Goal: Entertainment & Leisure: Consume media (video, audio)

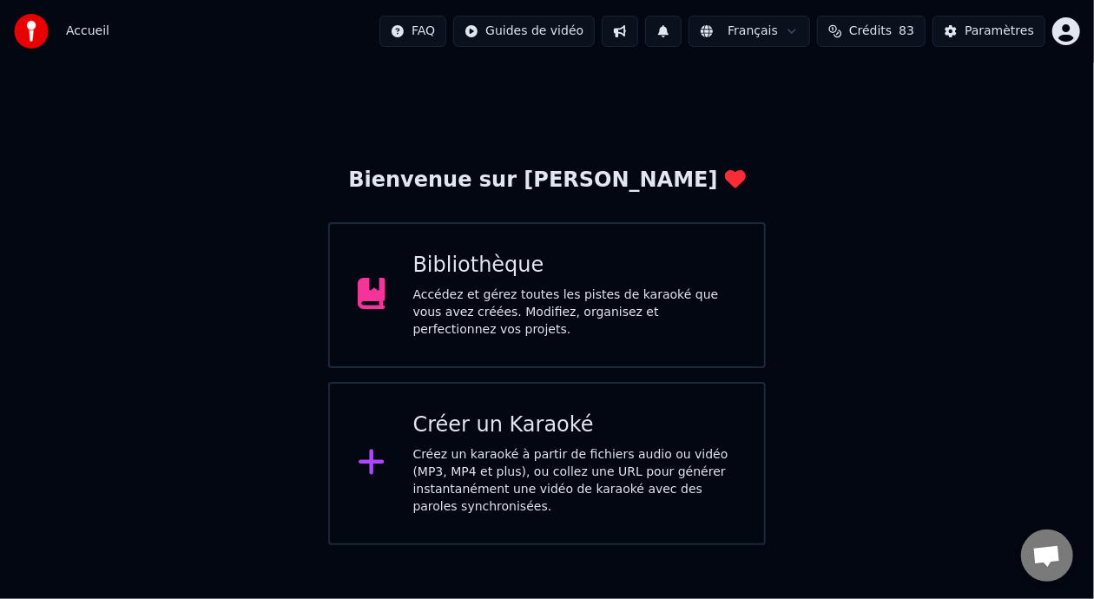
click at [590, 280] on div "Bibliothèque" at bounding box center [575, 266] width 324 height 28
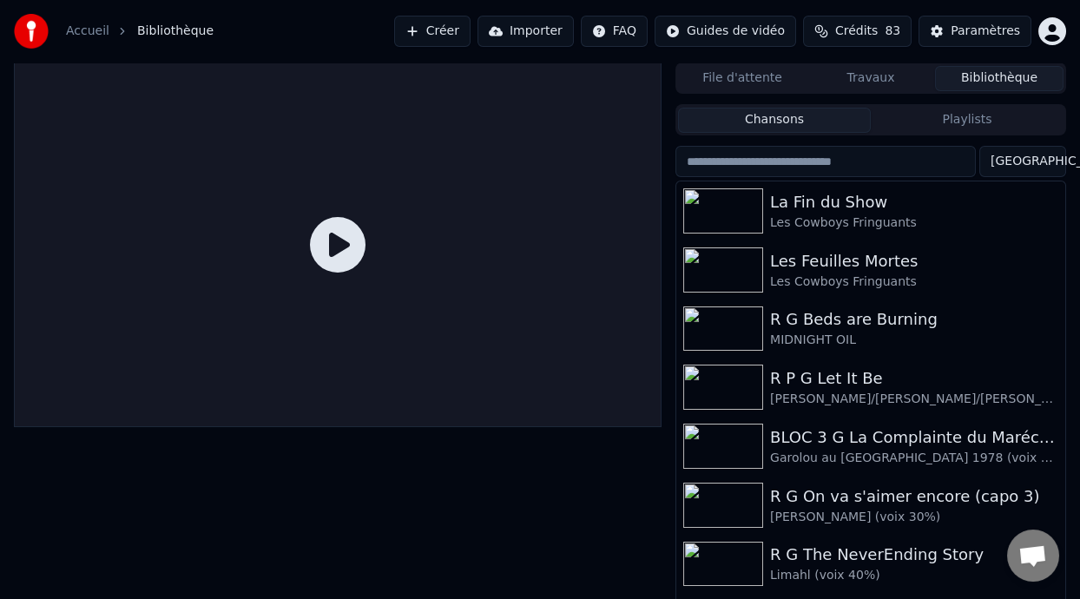
click at [946, 112] on button "Playlists" at bounding box center [967, 120] width 193 height 25
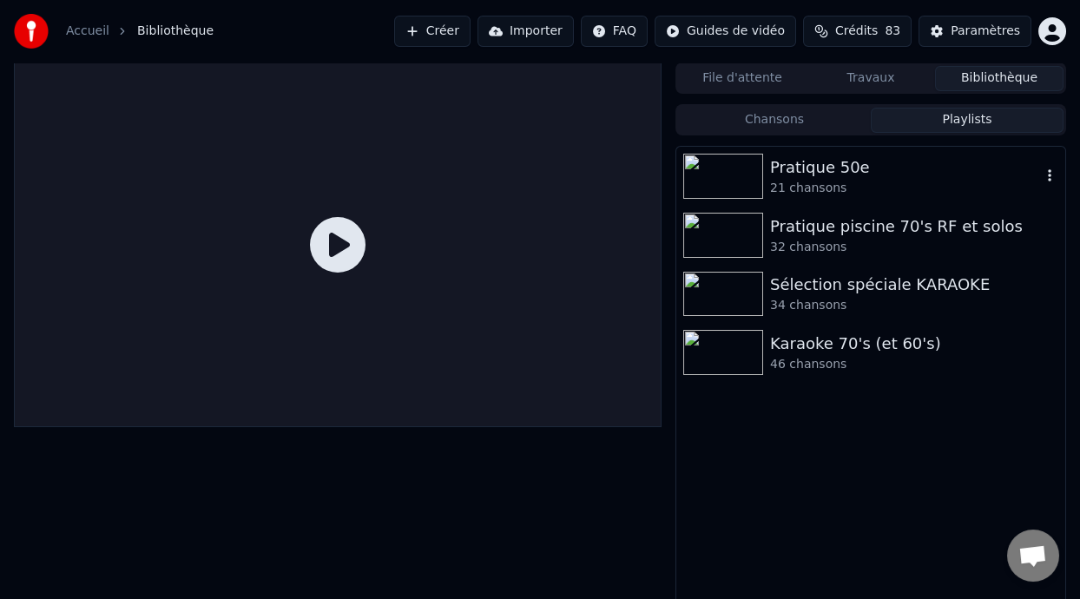
click at [926, 180] on div "21 chansons" at bounding box center [905, 188] width 271 height 17
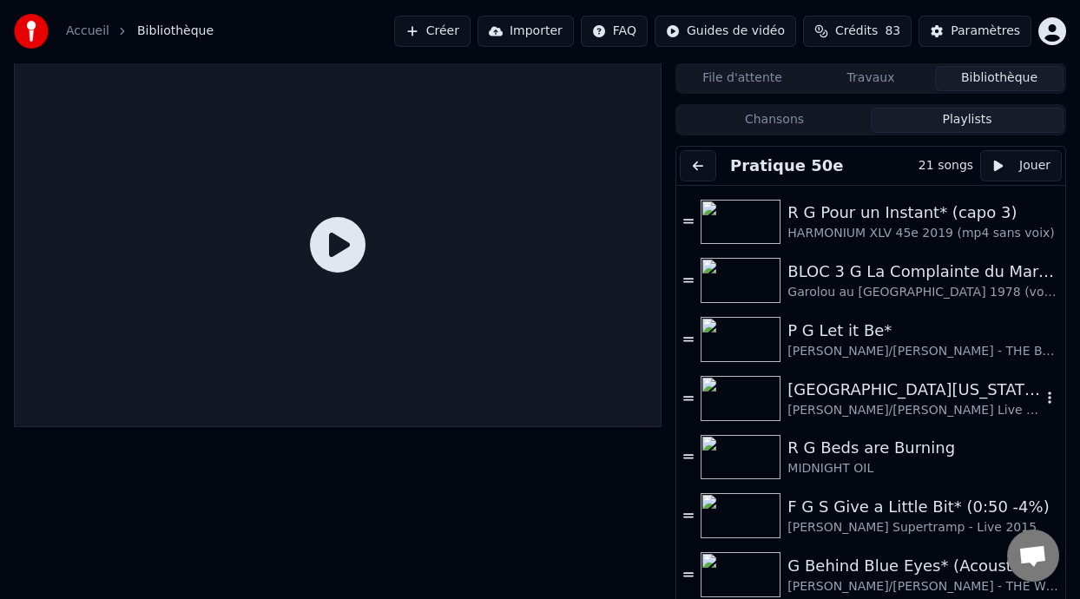
scroll to position [434, 0]
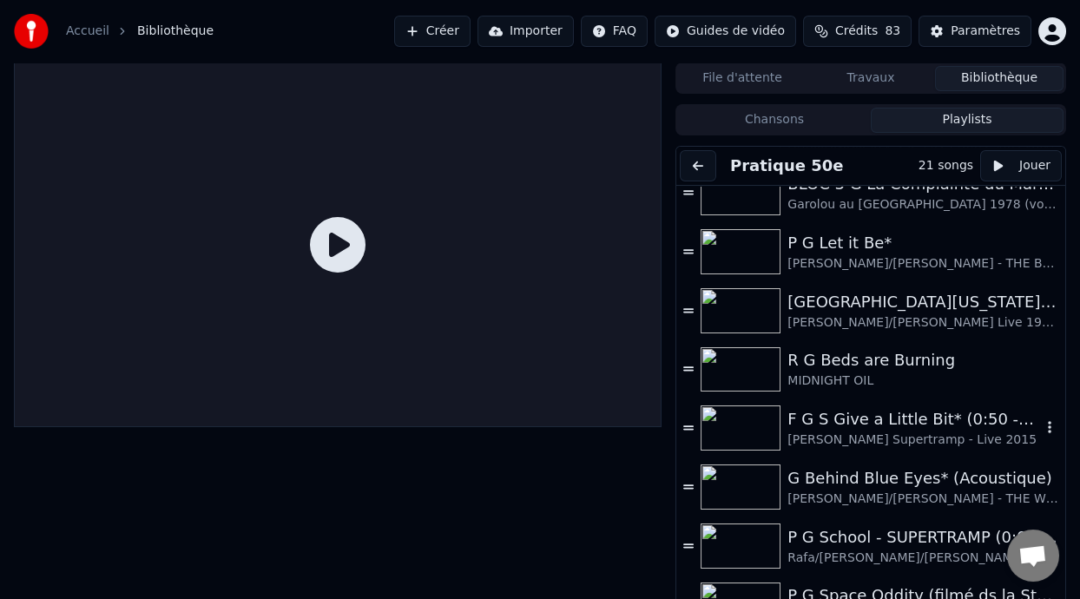
click at [899, 432] on div "[PERSON_NAME] Supertramp - Live 2015" at bounding box center [914, 440] width 254 height 17
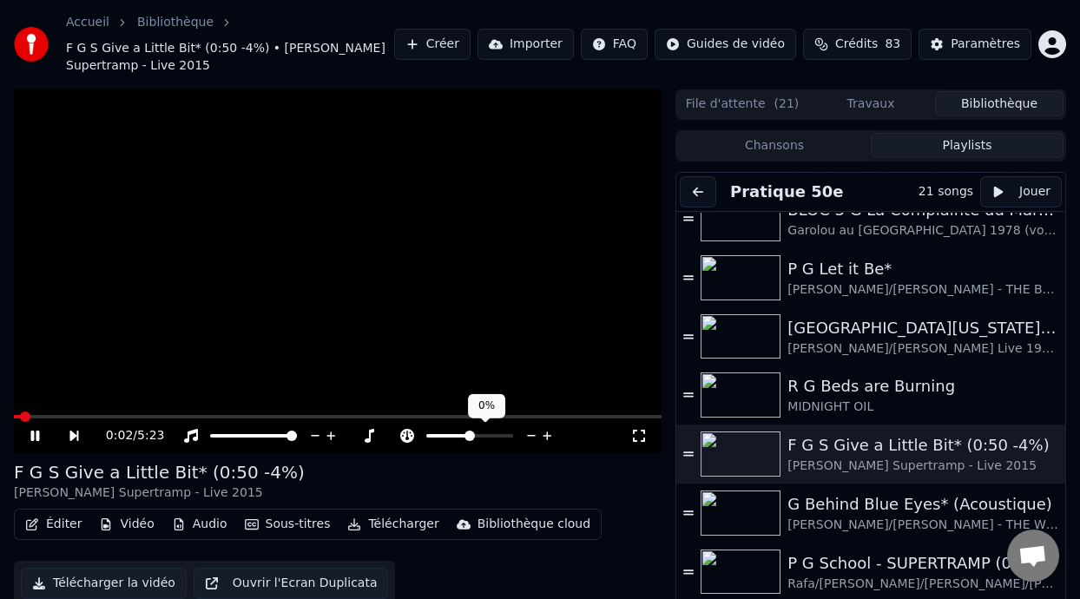
click at [462, 434] on span at bounding box center [447, 435] width 43 height 3
click at [466, 434] on span at bounding box center [466, 436] width 10 height 10
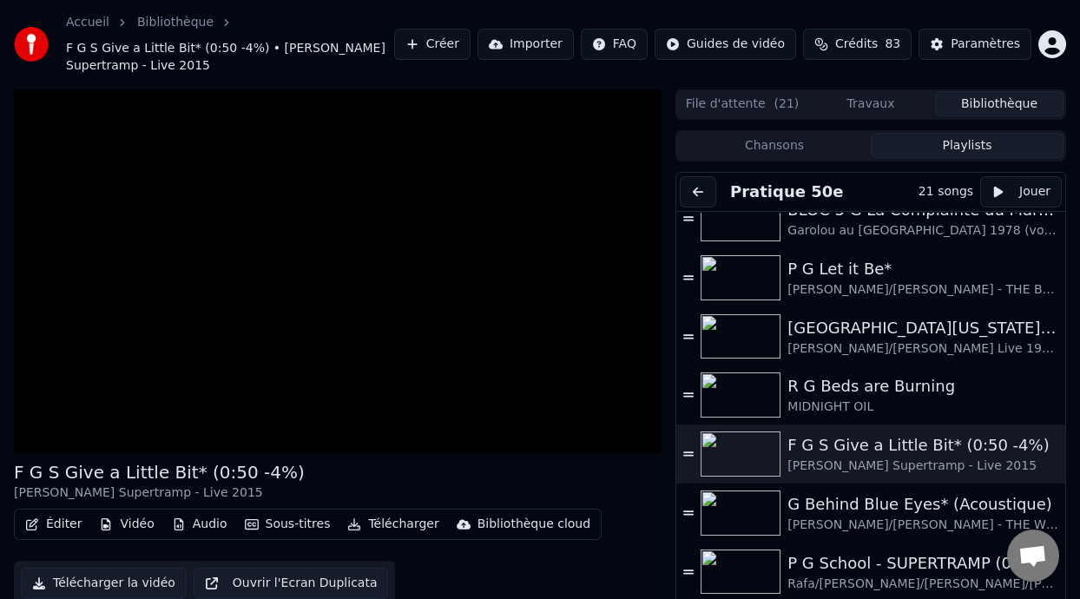
scroll to position [51, 0]
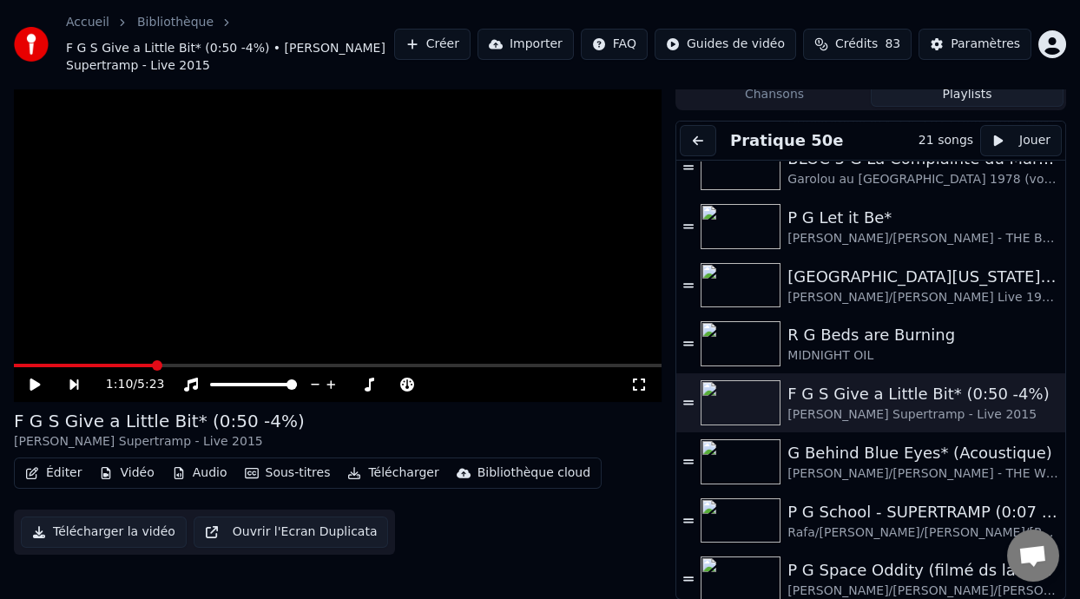
click at [155, 360] on span at bounding box center [157, 365] width 10 height 10
click at [26, 383] on div "1:10 / 5:23" at bounding box center [338, 384] width 634 height 17
click at [31, 380] on icon at bounding box center [35, 385] width 10 height 12
click at [246, 362] on video at bounding box center [338, 219] width 648 height 365
click at [249, 366] on span at bounding box center [338, 365] width 648 height 3
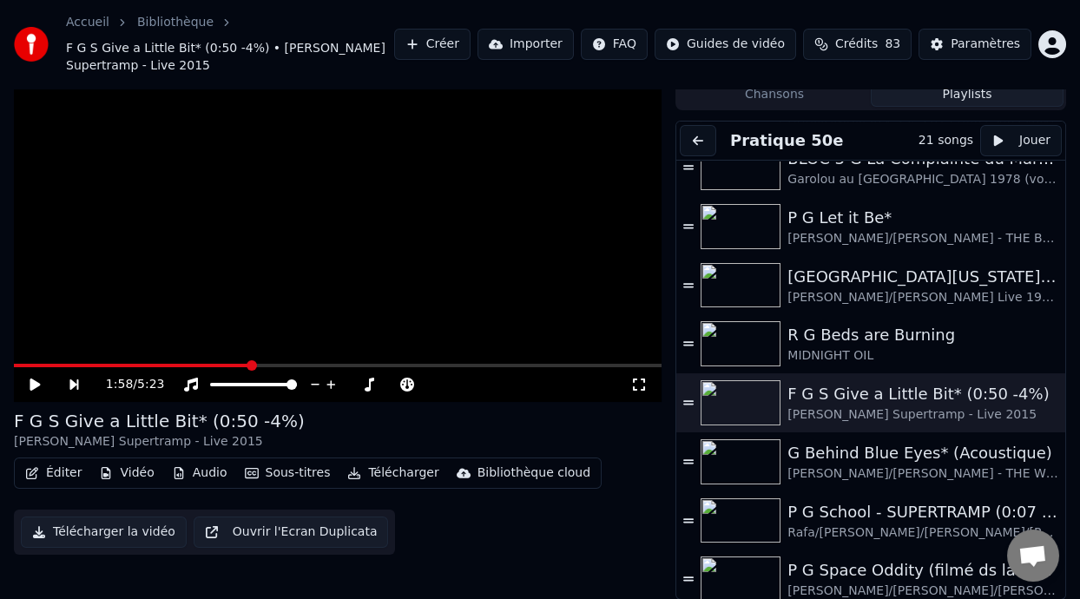
click at [34, 383] on icon at bounding box center [35, 385] width 10 height 12
click at [36, 380] on icon at bounding box center [47, 385] width 39 height 14
click at [154, 364] on span at bounding box center [147, 365] width 266 height 3
click at [181, 360] on video at bounding box center [338, 219] width 648 height 365
click at [181, 364] on span at bounding box center [338, 365] width 648 height 3
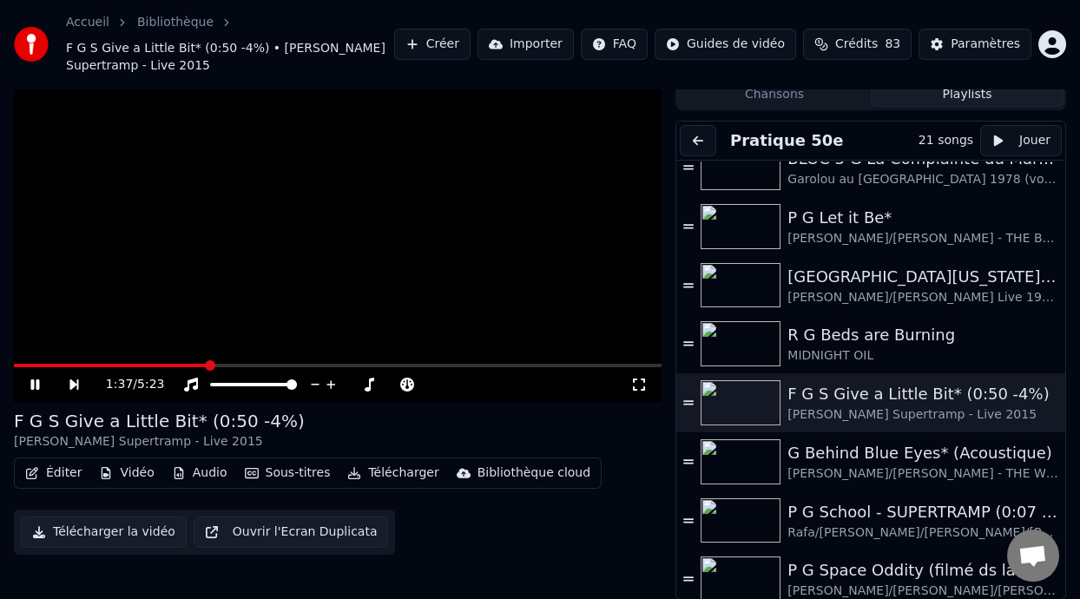
click at [34, 380] on icon at bounding box center [34, 384] width 9 height 10
click at [408, 381] on icon at bounding box center [407, 385] width 14 height 14
click at [408, 382] on icon at bounding box center [407, 385] width 14 height 14
click at [465, 381] on span at bounding box center [470, 384] width 10 height 10
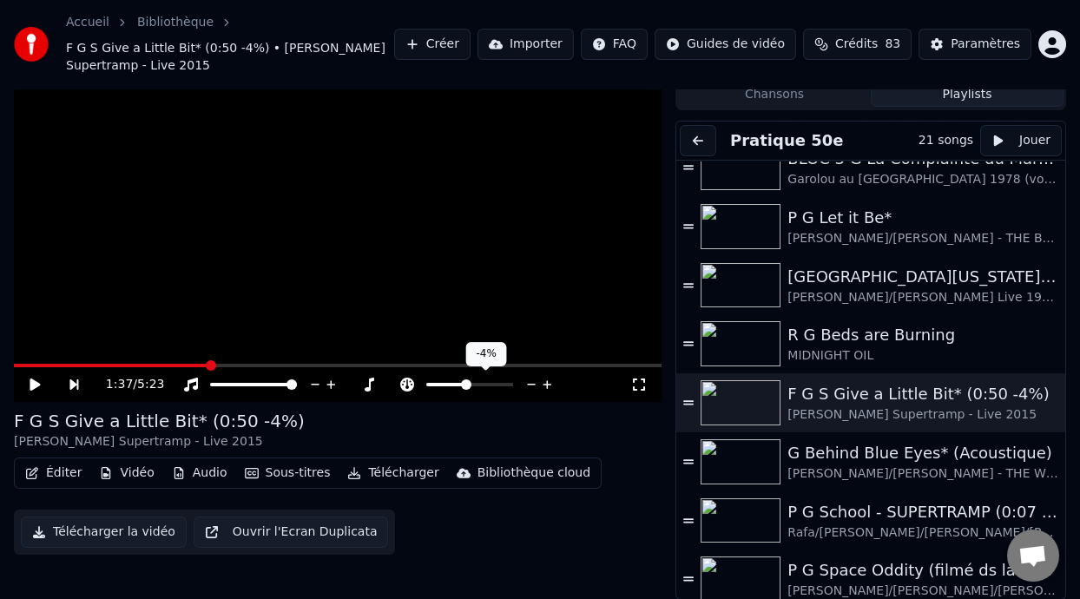
click at [465, 384] on span at bounding box center [466, 384] width 10 height 10
click at [109, 364] on span at bounding box center [111, 365] width 195 height 3
click at [121, 364] on span at bounding box center [338, 365] width 648 height 3
click at [33, 378] on icon at bounding box center [47, 385] width 39 height 14
click at [34, 383] on icon at bounding box center [35, 385] width 10 height 12
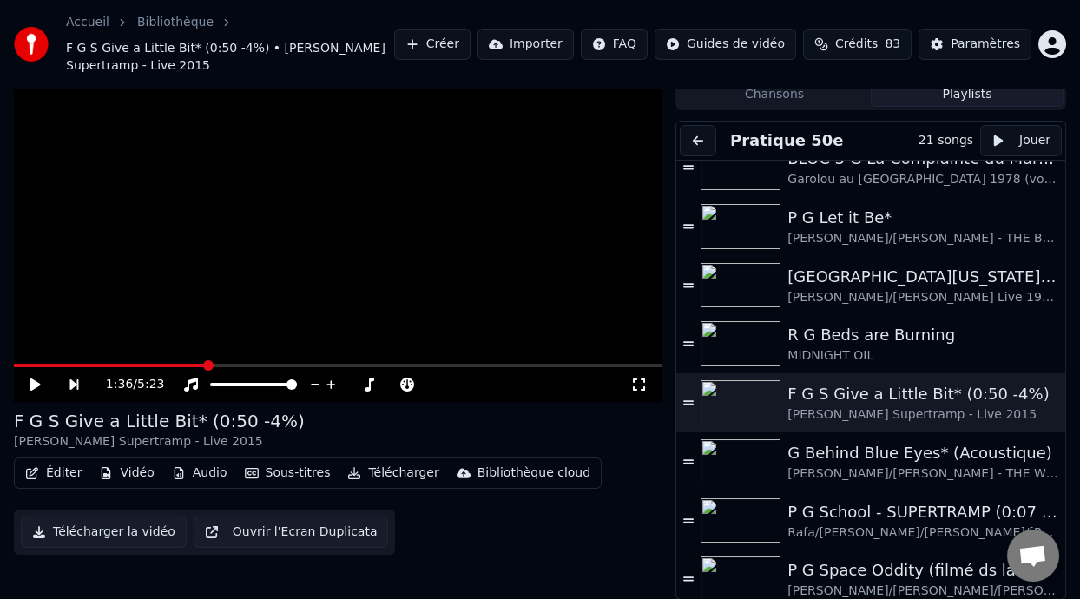
click at [30, 383] on icon at bounding box center [35, 385] width 10 height 12
click at [34, 381] on icon at bounding box center [34, 384] width 9 height 10
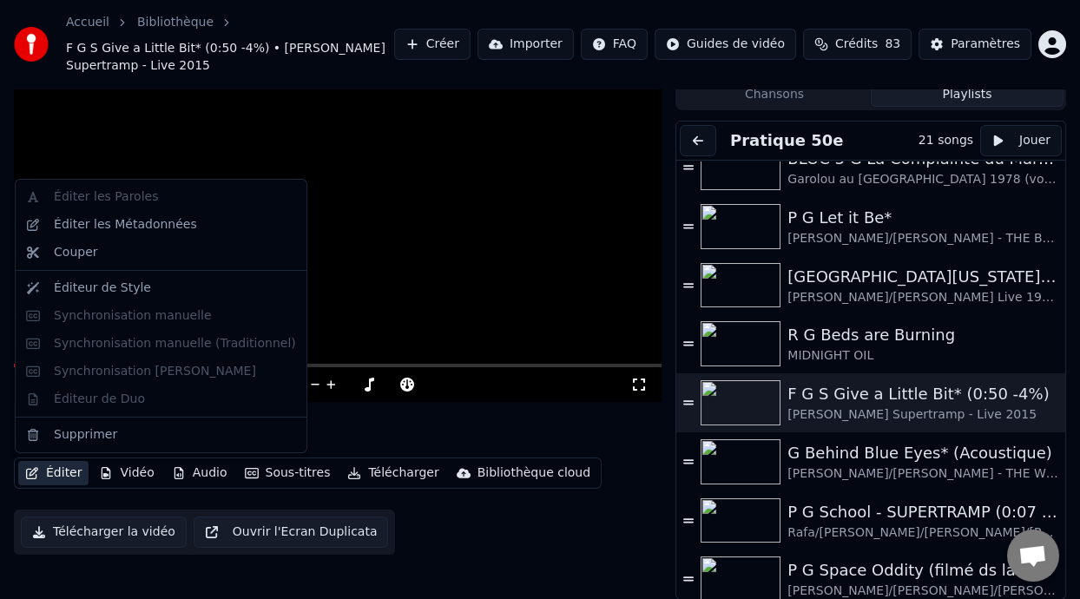
click at [51, 469] on button "Éditer" at bounding box center [53, 473] width 70 height 24
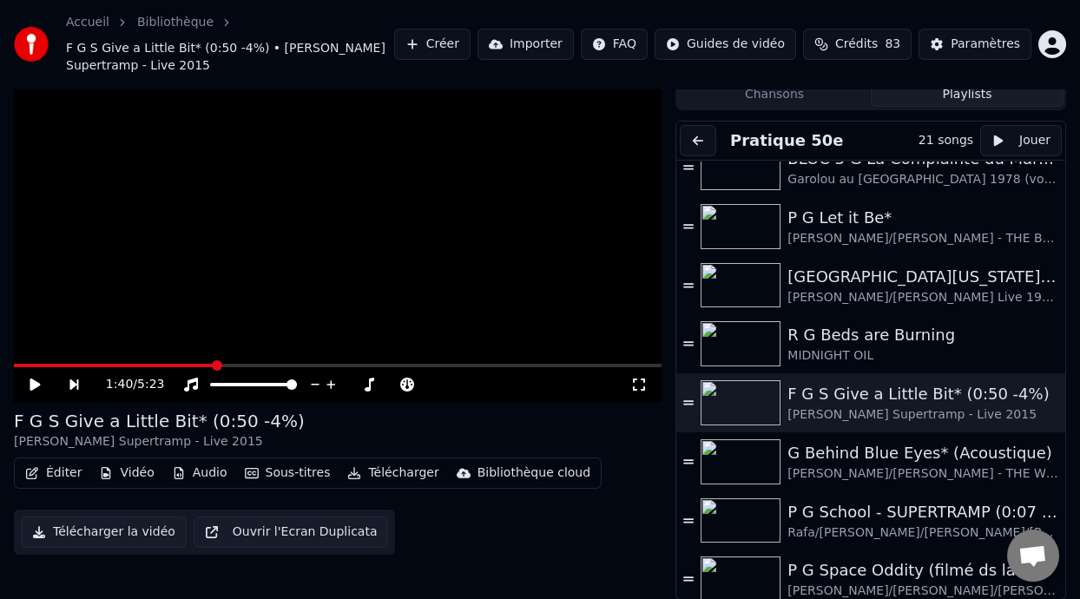
click at [30, 379] on icon at bounding box center [35, 385] width 10 height 12
click at [30, 379] on icon at bounding box center [47, 385] width 39 height 14
click at [181, 364] on span at bounding box center [117, 365] width 207 height 3
click at [33, 383] on icon at bounding box center [35, 385] width 10 height 12
click at [33, 383] on icon at bounding box center [34, 384] width 9 height 10
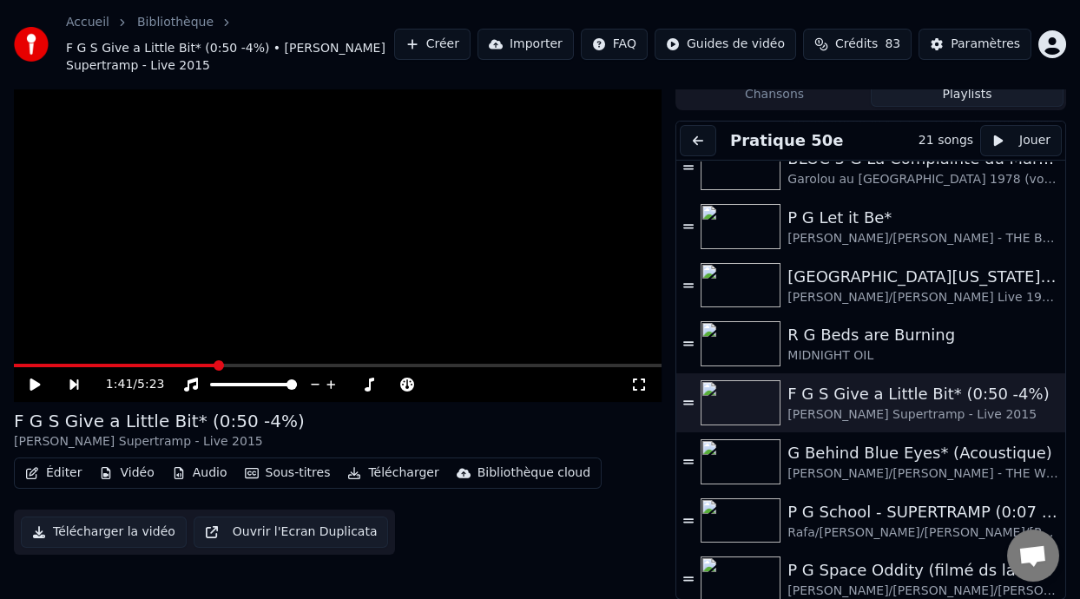
click at [19, 364] on span at bounding box center [115, 365] width 203 height 3
click at [100, 365] on span at bounding box center [338, 365] width 648 height 3
click at [389, 430] on div "F G S Give a Little Bit* (0:50 -4%) ROGER HODGSON Supertramp - Live 2015" at bounding box center [338, 430] width 648 height 42
click at [389, 438] on div "F G S Give a Little Bit* (0:50 -4%) ROGER HODGSON Supertramp - Live 2015" at bounding box center [338, 430] width 648 height 42
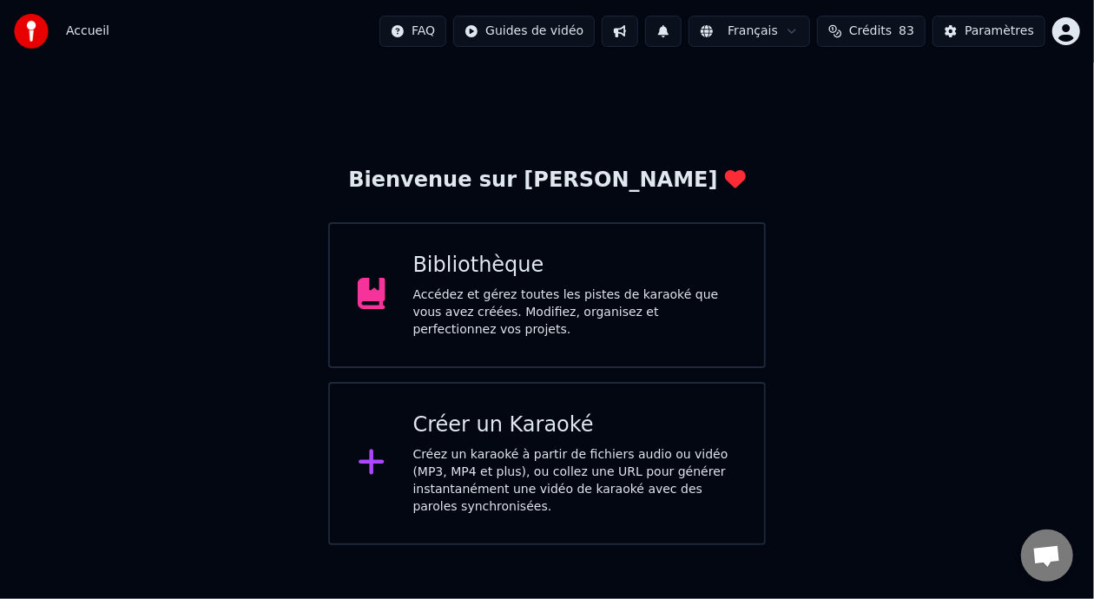
click at [562, 315] on div "Accédez et gérez toutes les pistes de karaoké que vous avez créées. Modifiez, o…" at bounding box center [575, 313] width 324 height 52
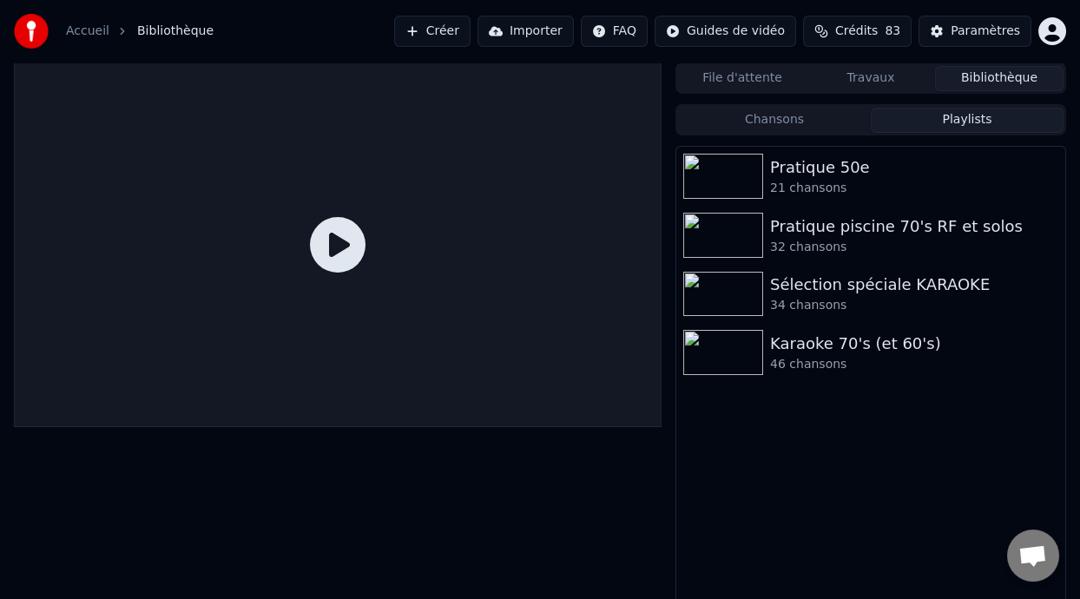
click at [965, 125] on button "Playlists" at bounding box center [967, 120] width 193 height 25
click at [840, 353] on div "Karaoke 70's (et 60's)" at bounding box center [905, 344] width 271 height 24
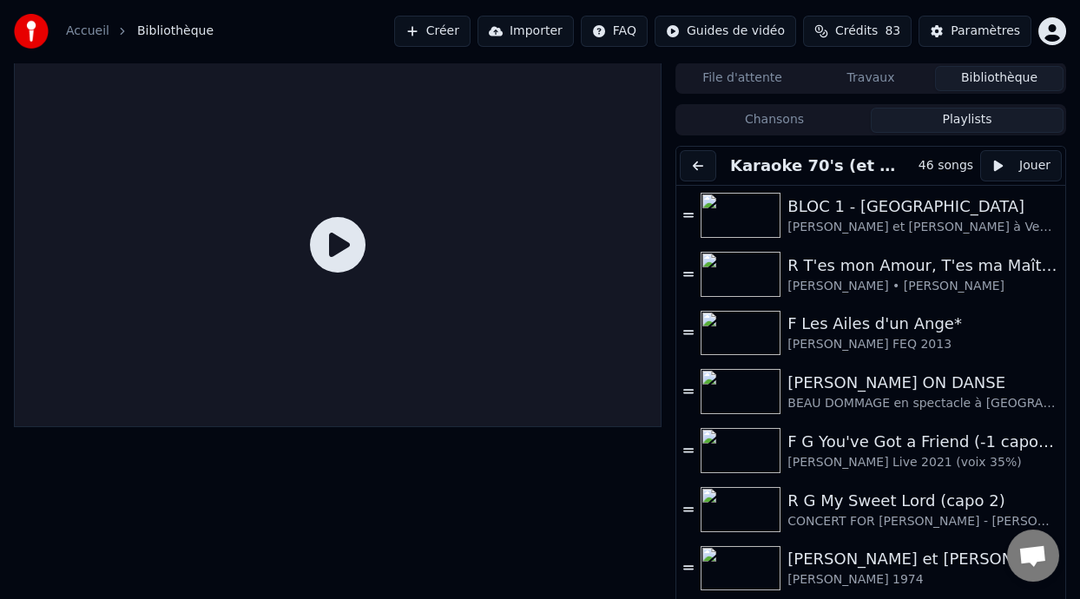
click at [983, 121] on button "Playlists" at bounding box center [967, 120] width 193 height 25
click at [786, 118] on button "Chansons" at bounding box center [774, 120] width 193 height 25
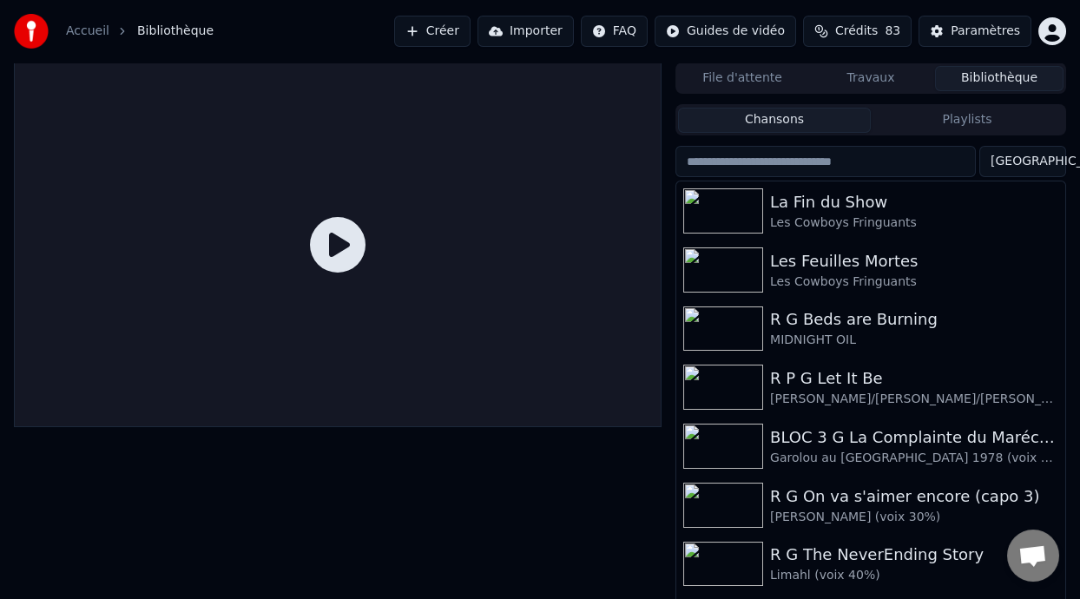
click at [944, 109] on button "Playlists" at bounding box center [967, 120] width 193 height 25
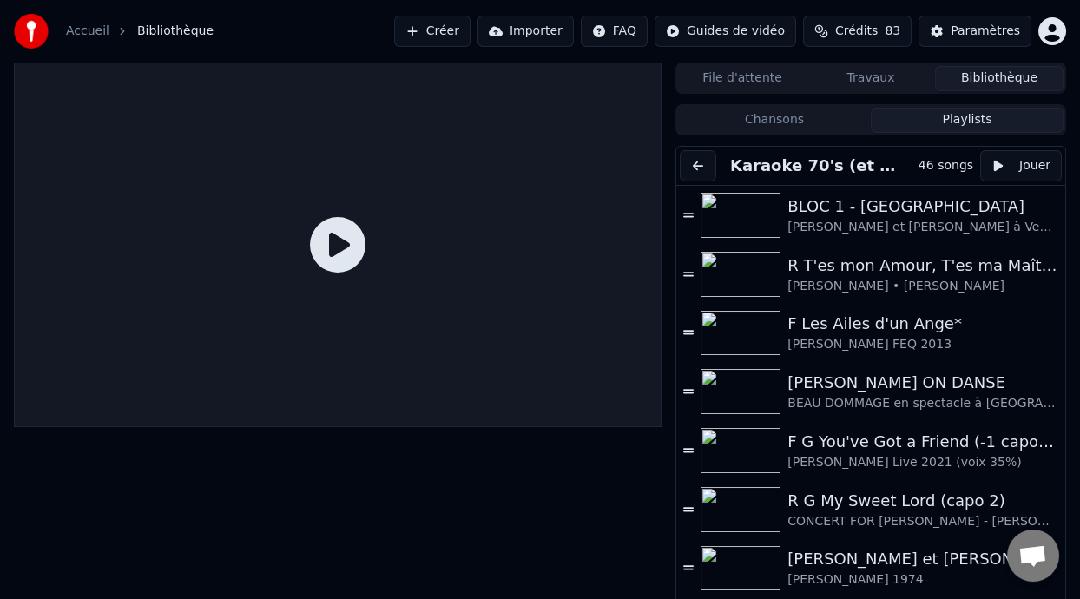
click at [710, 163] on button at bounding box center [698, 165] width 36 height 31
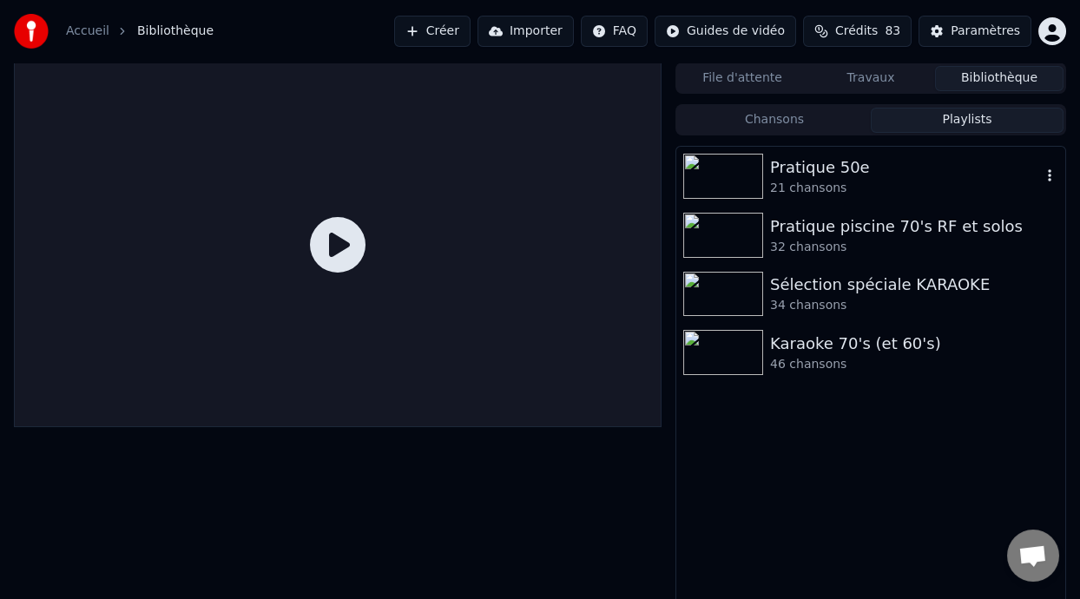
click at [846, 180] on div "21 chansons" at bounding box center [905, 188] width 271 height 17
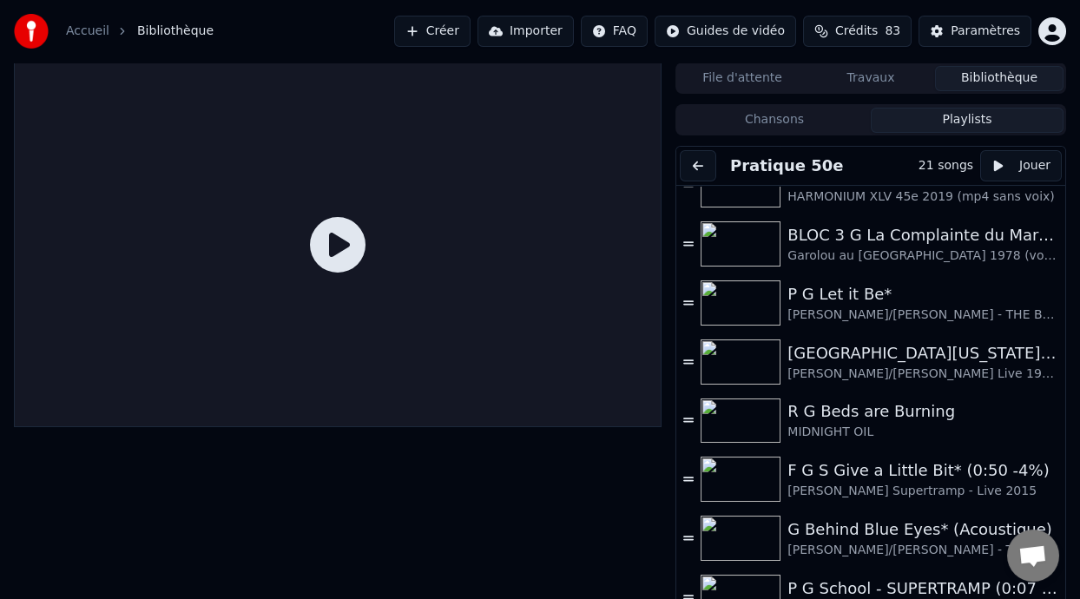
scroll to position [438, 0]
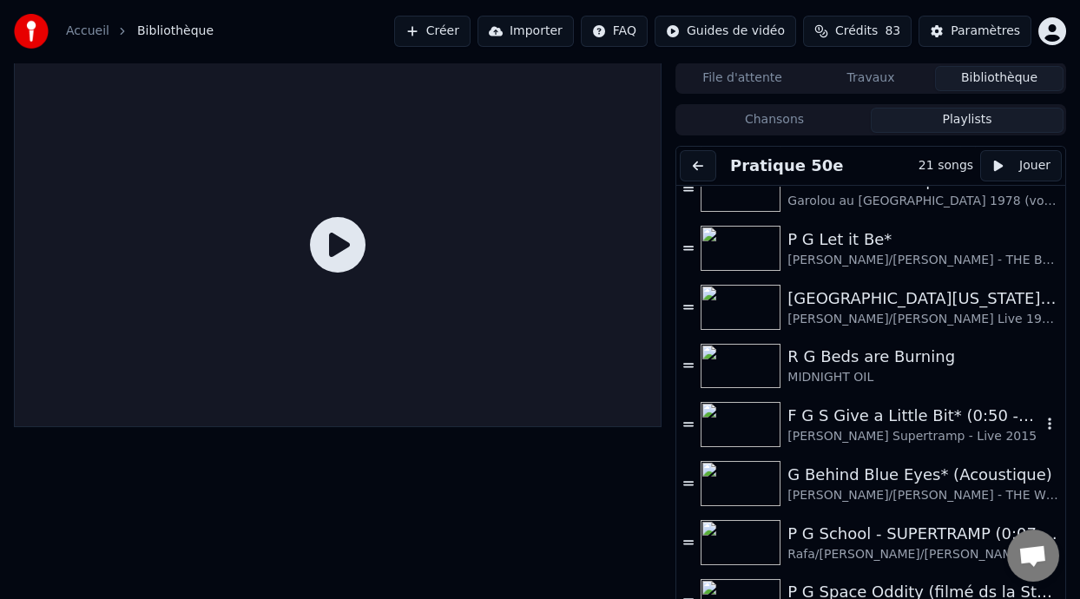
click at [874, 428] on div "[PERSON_NAME] Supertramp - Live 2015" at bounding box center [914, 436] width 254 height 17
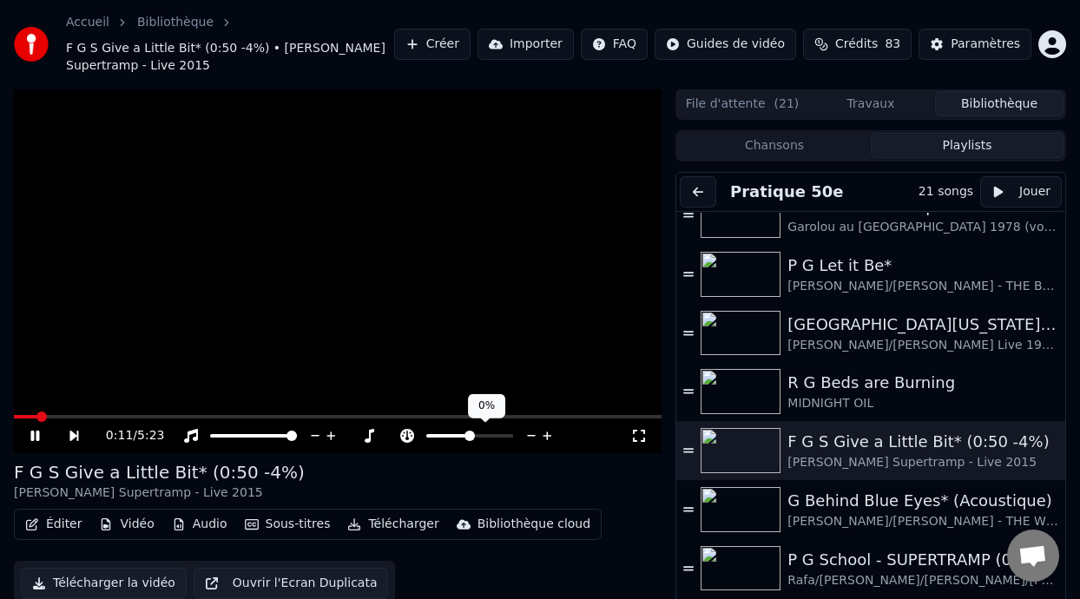
click at [463, 434] on span at bounding box center [447, 435] width 43 height 3
click at [465, 437] on span at bounding box center [466, 436] width 10 height 10
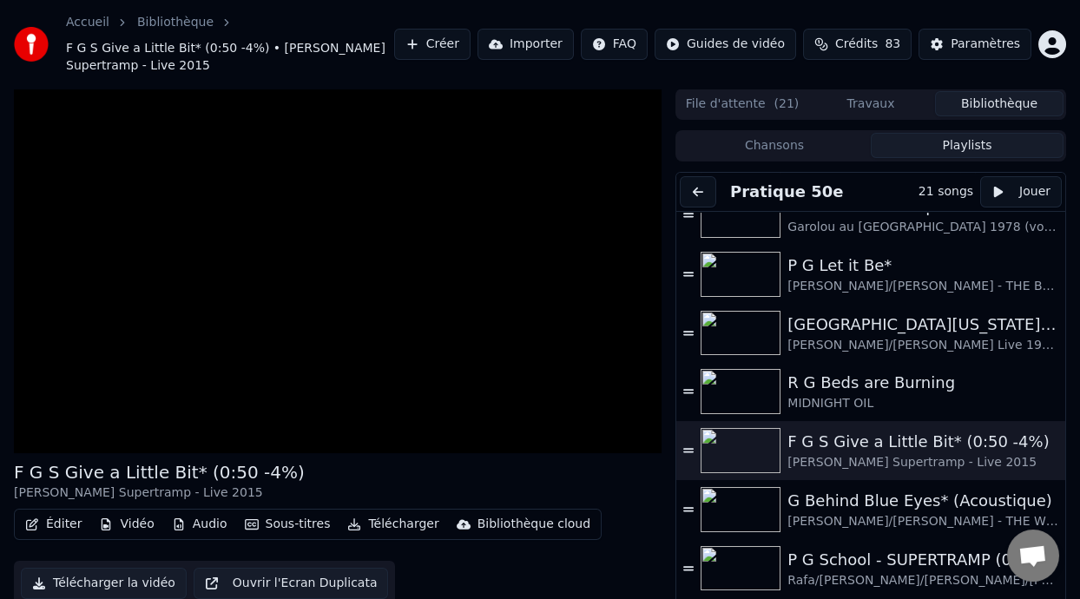
scroll to position [51, 0]
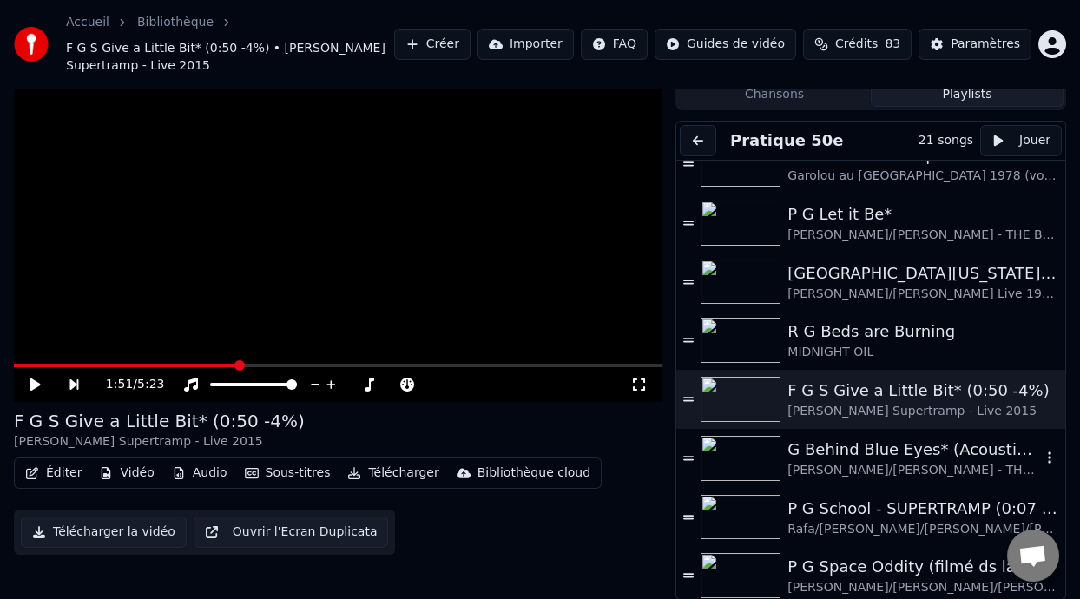
click at [895, 452] on div "G Behind Blue Eyes* (Acoustique)" at bounding box center [914, 450] width 254 height 24
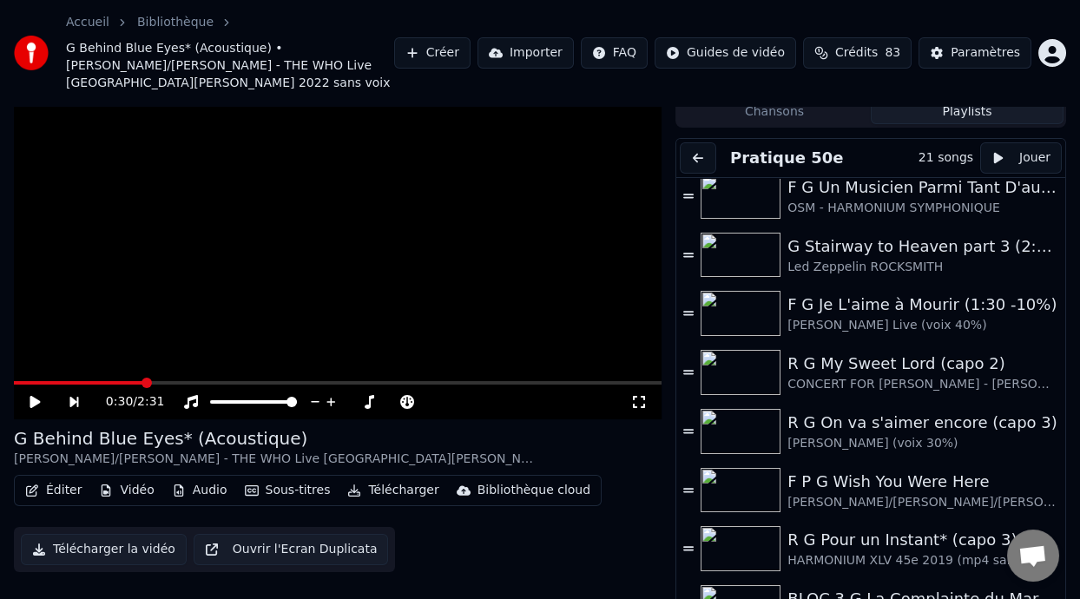
scroll to position [0, 0]
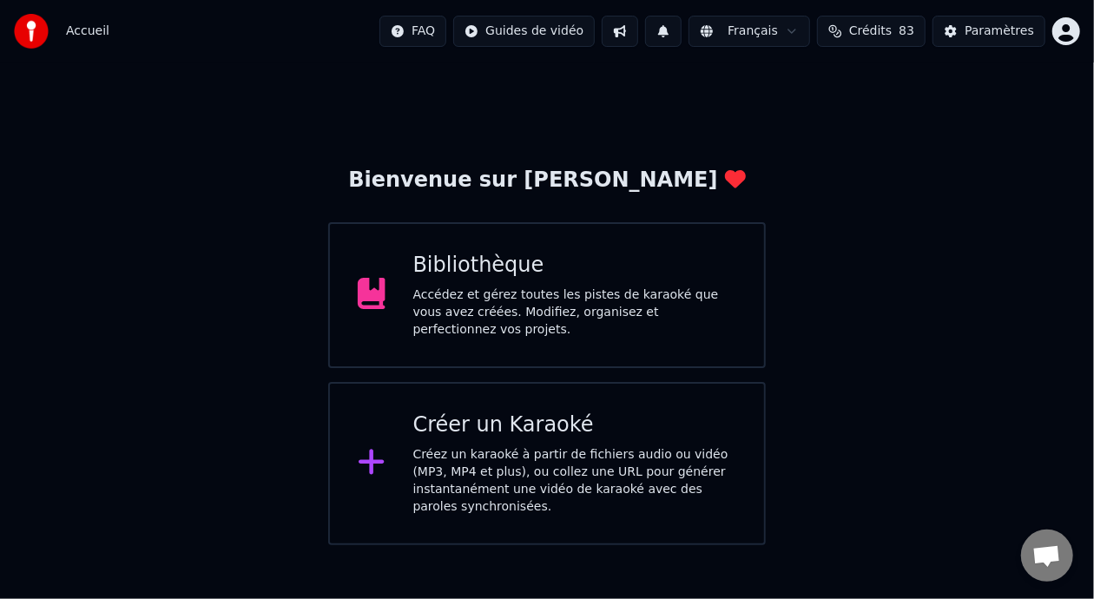
click at [582, 302] on div "Accédez et gérez toutes les pistes de karaoké que vous avez créées. Modifiez, o…" at bounding box center [575, 313] width 324 height 52
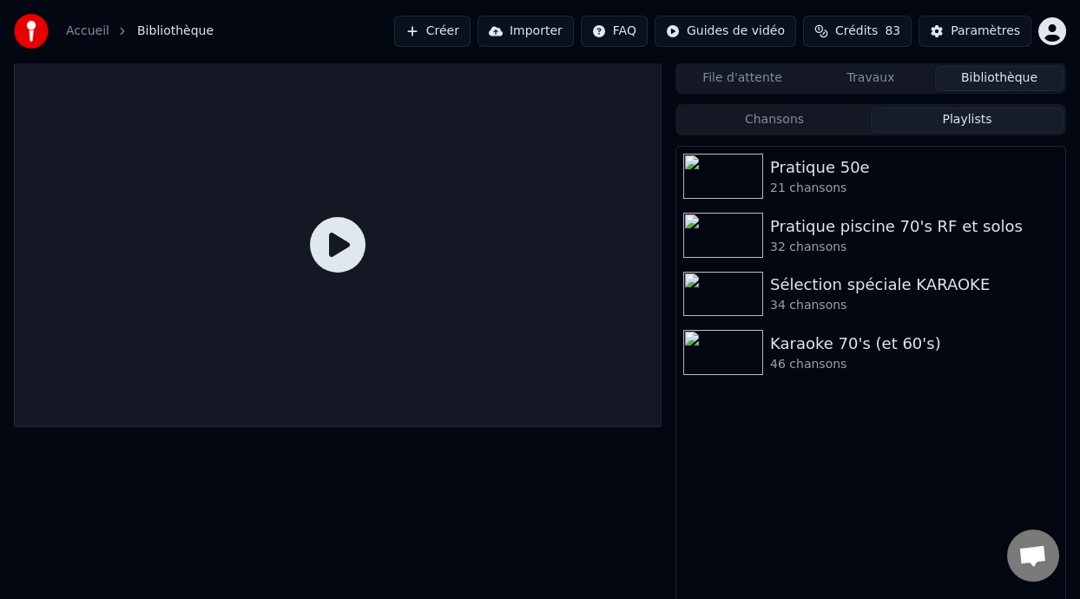
click at [1000, 118] on button "Playlists" at bounding box center [967, 120] width 193 height 25
click at [914, 157] on div "Pratique 50e" at bounding box center [905, 167] width 271 height 24
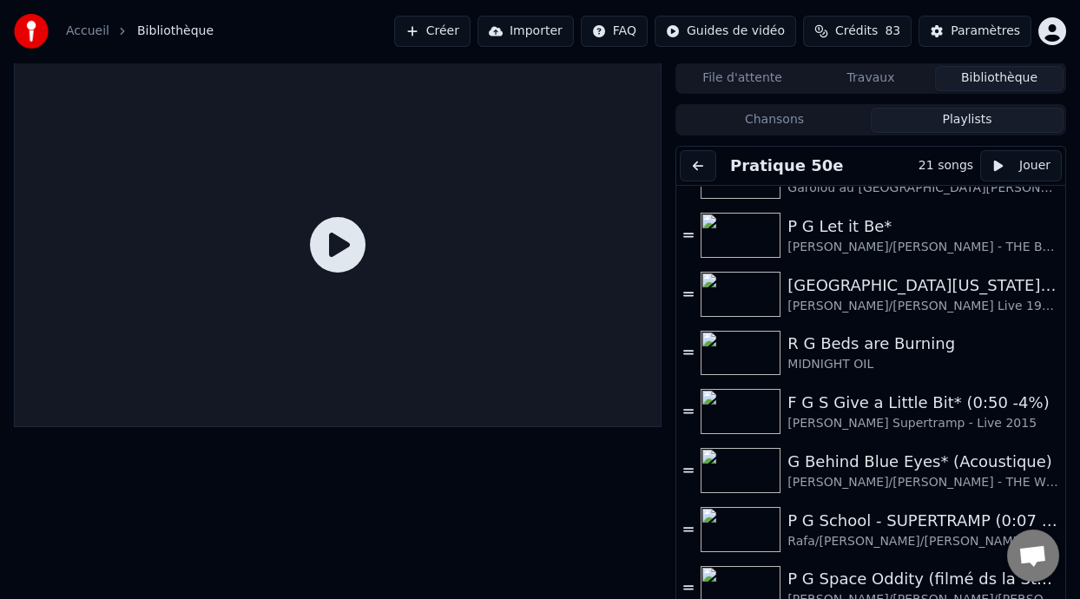
scroll to position [465, 0]
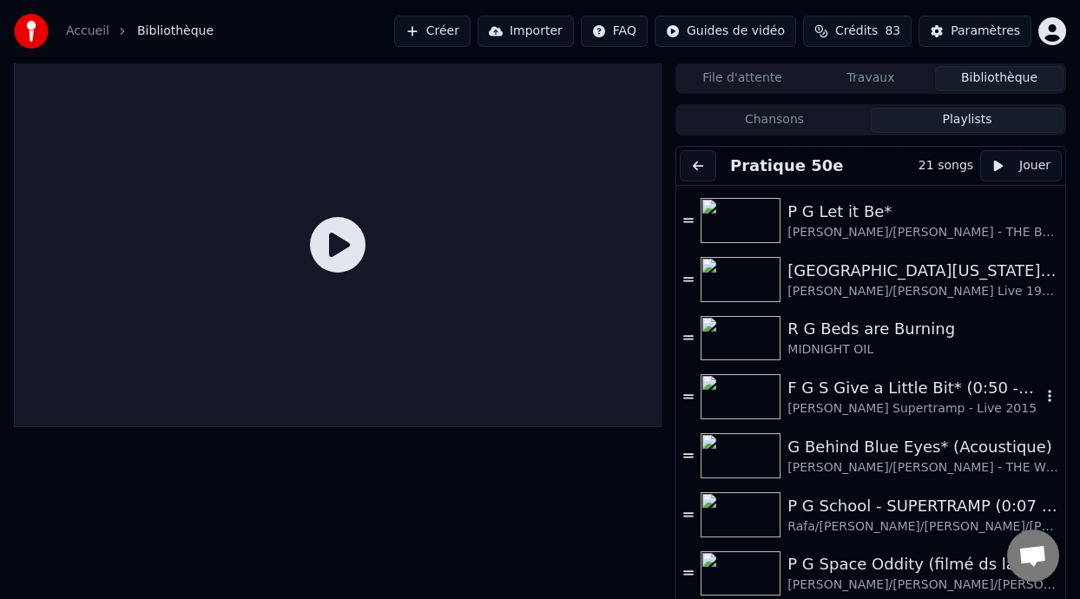
click at [870, 388] on div "F G S Give a Little Bit* (0:50 -4%)" at bounding box center [914, 388] width 254 height 24
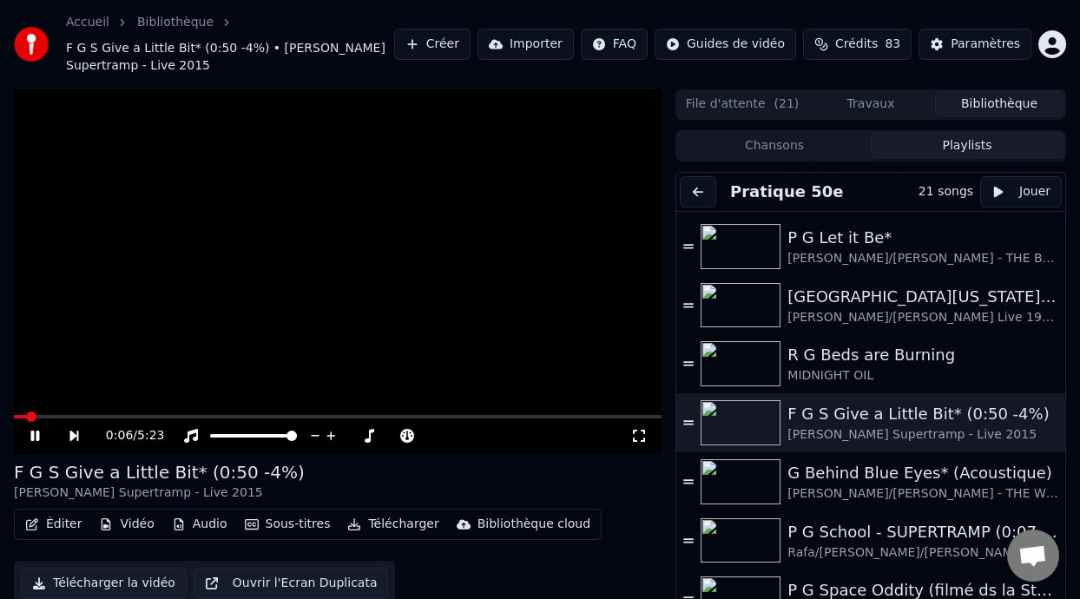
click at [142, 418] on span at bounding box center [338, 416] width 648 height 3
